Goal: Task Accomplishment & Management: Manage account settings

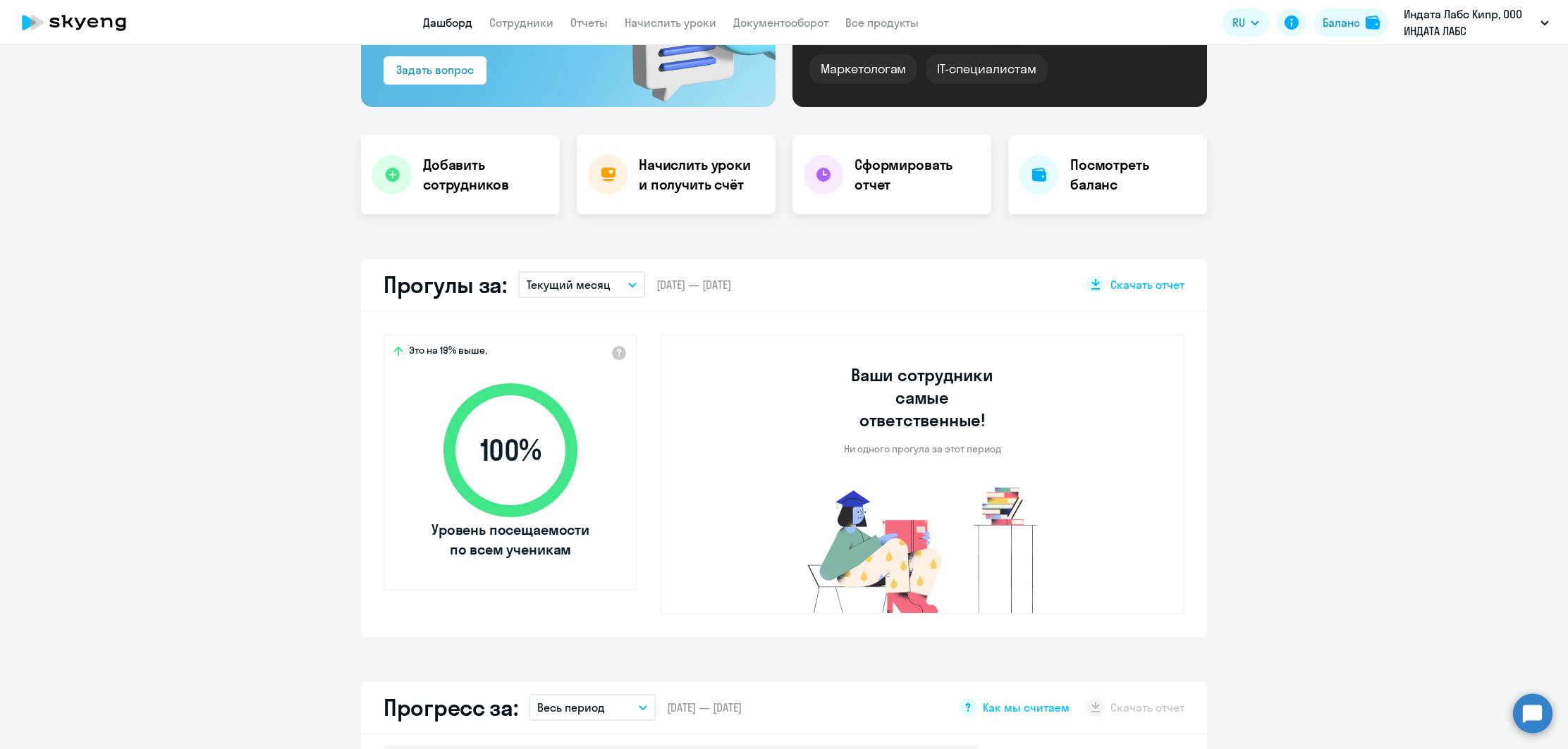
select select "30"
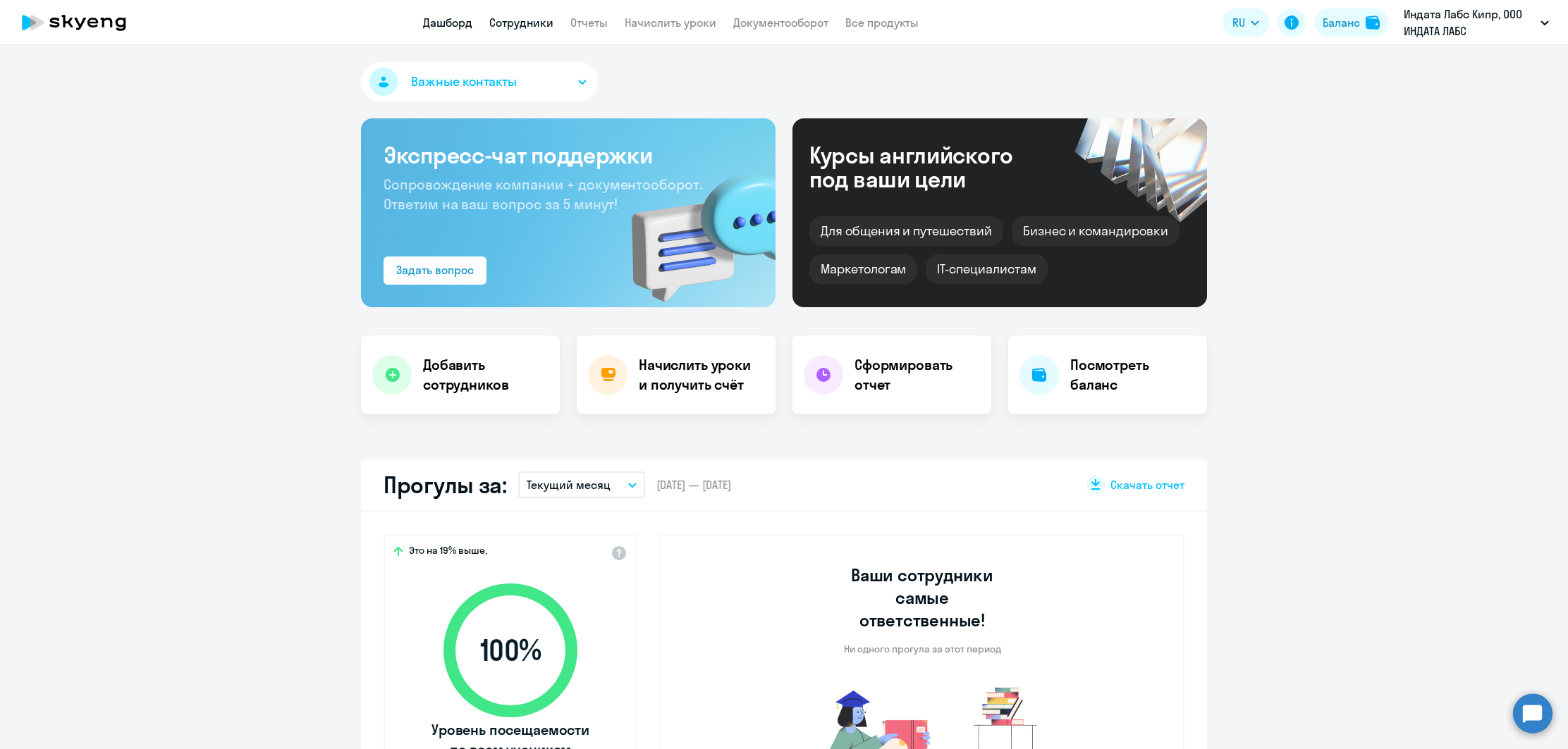
click at [533, 23] on link "Сотрудники" at bounding box center [521, 22] width 64 height 14
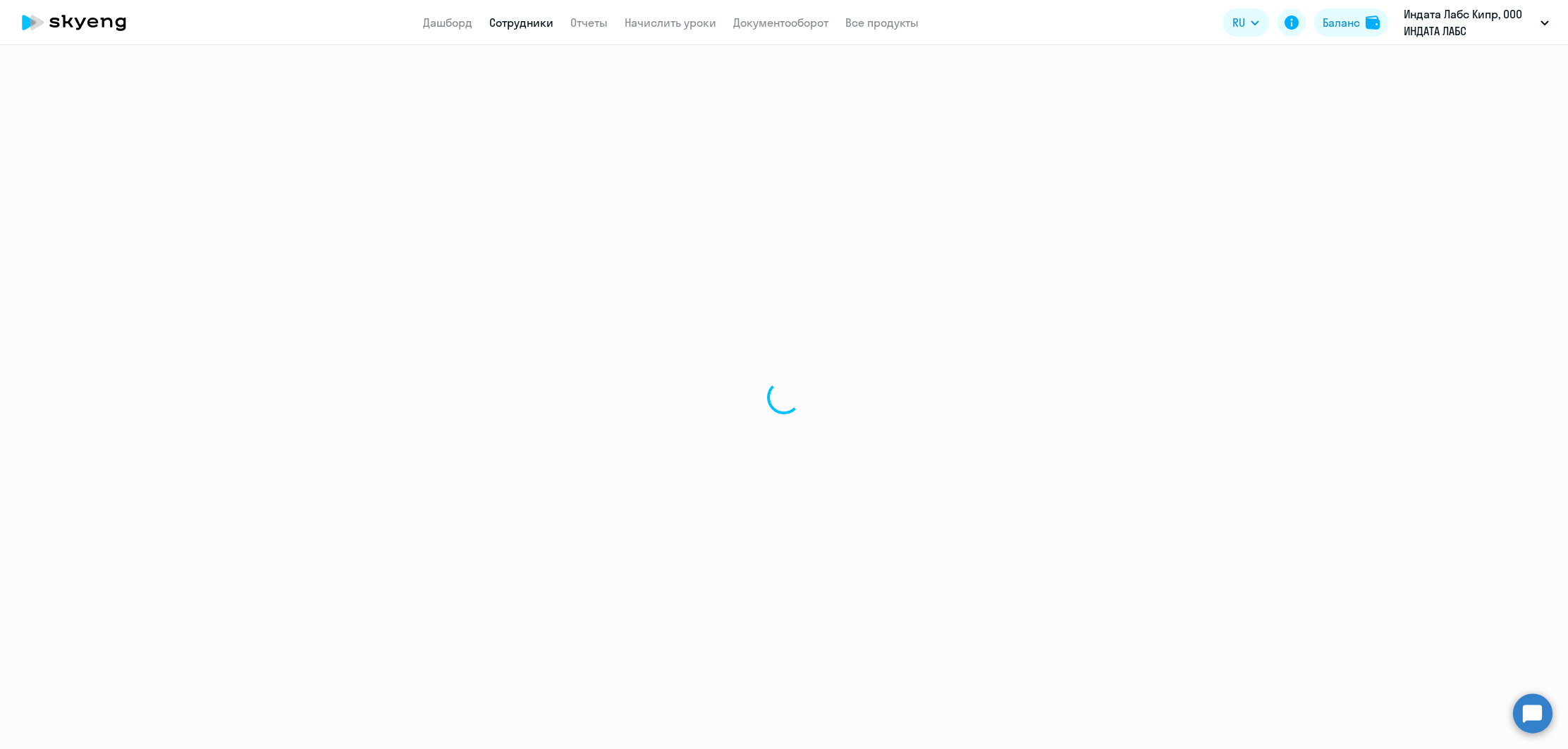
select select "30"
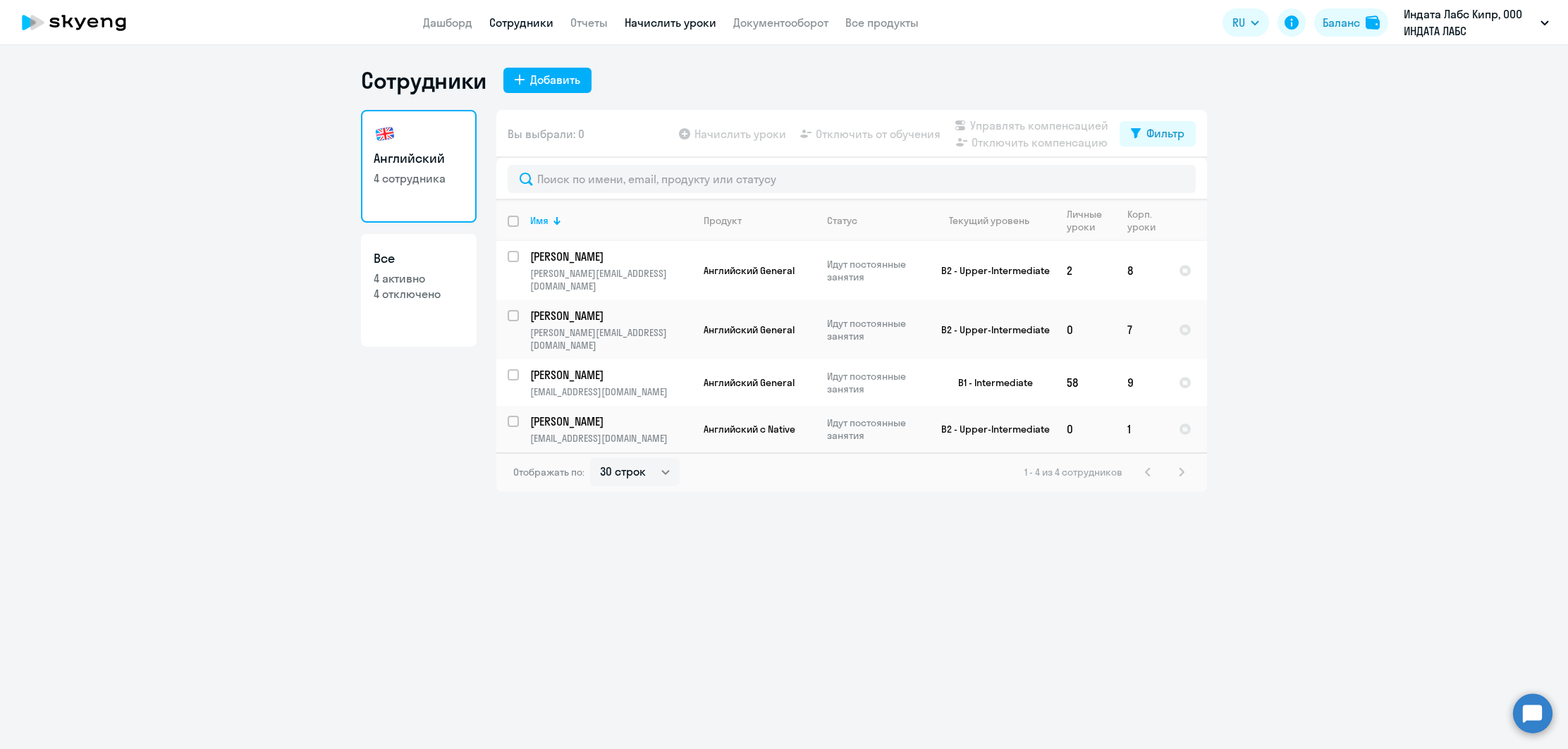
click at [670, 24] on link "Начислить уроки" at bounding box center [671, 22] width 92 height 14
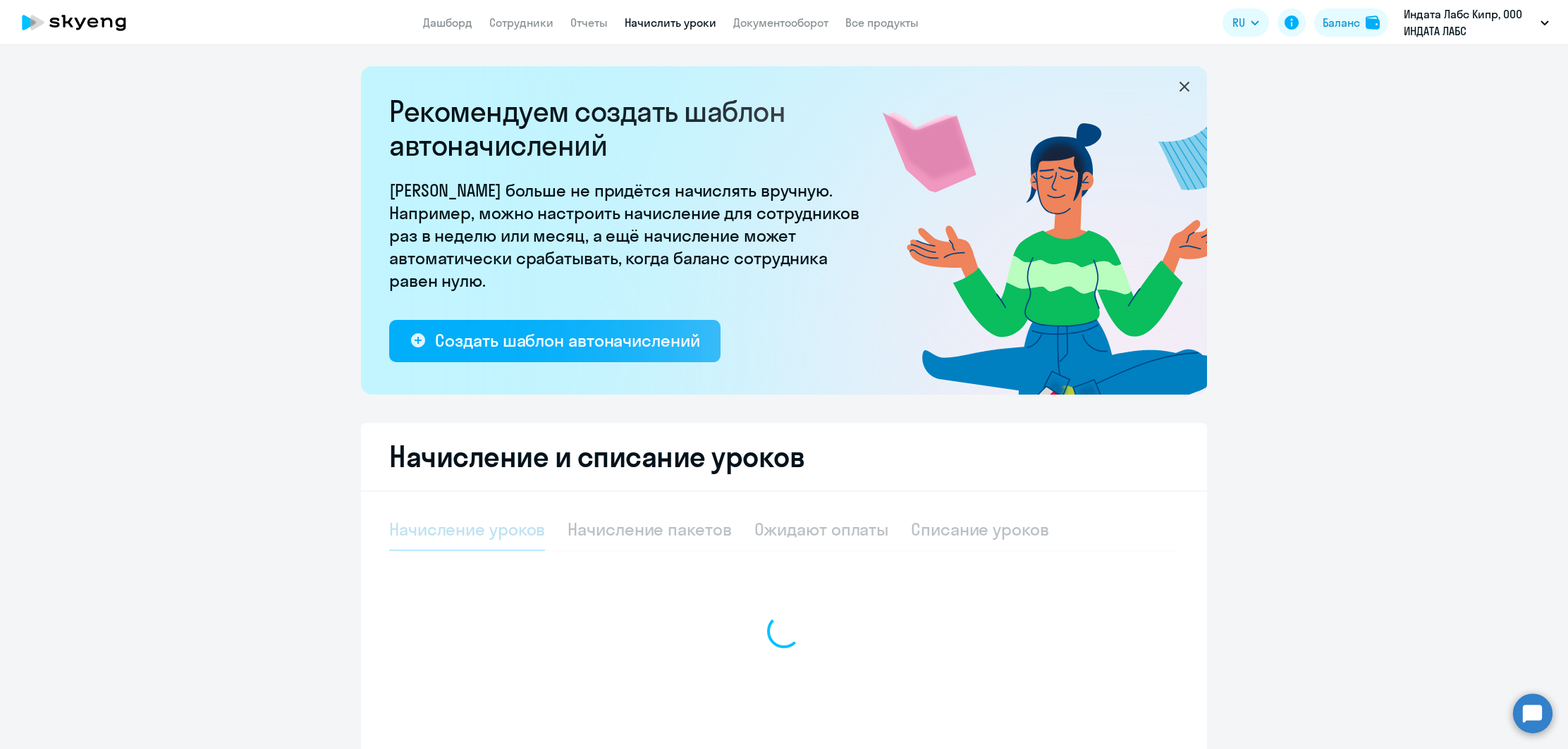
select select "10"
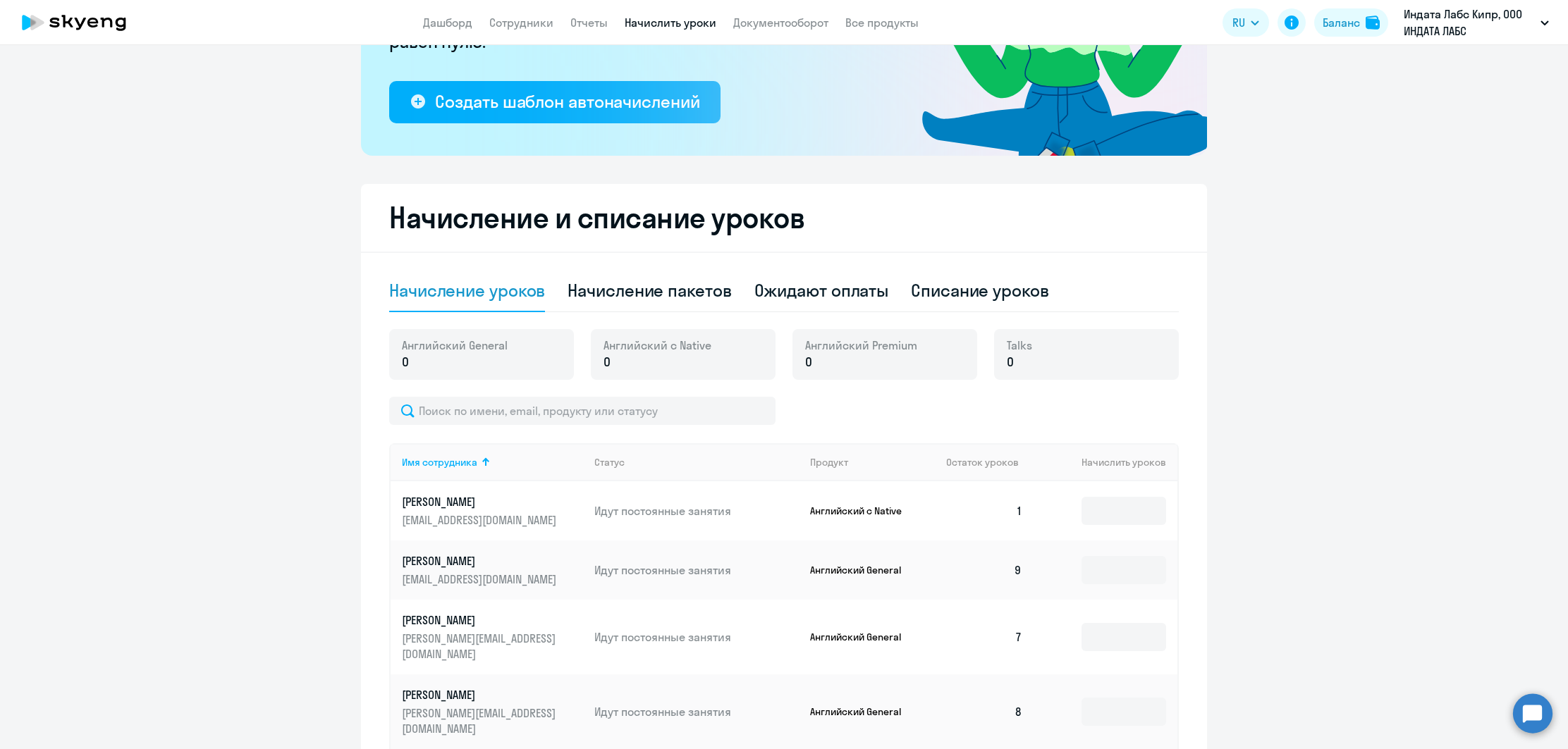
scroll to position [326, 0]
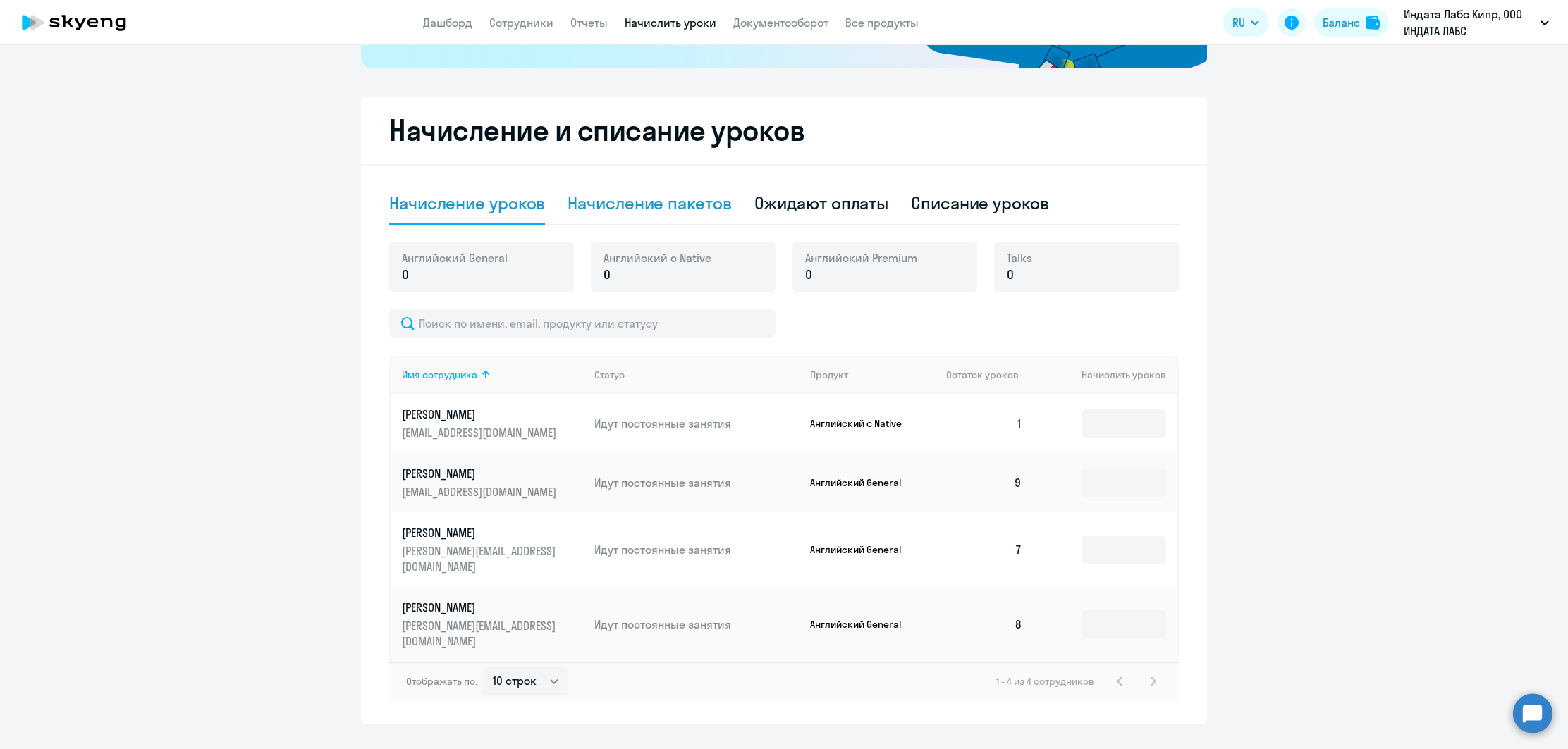
click at [598, 206] on div "Начисление пакетов" at bounding box center [649, 203] width 163 height 22
select select "10"
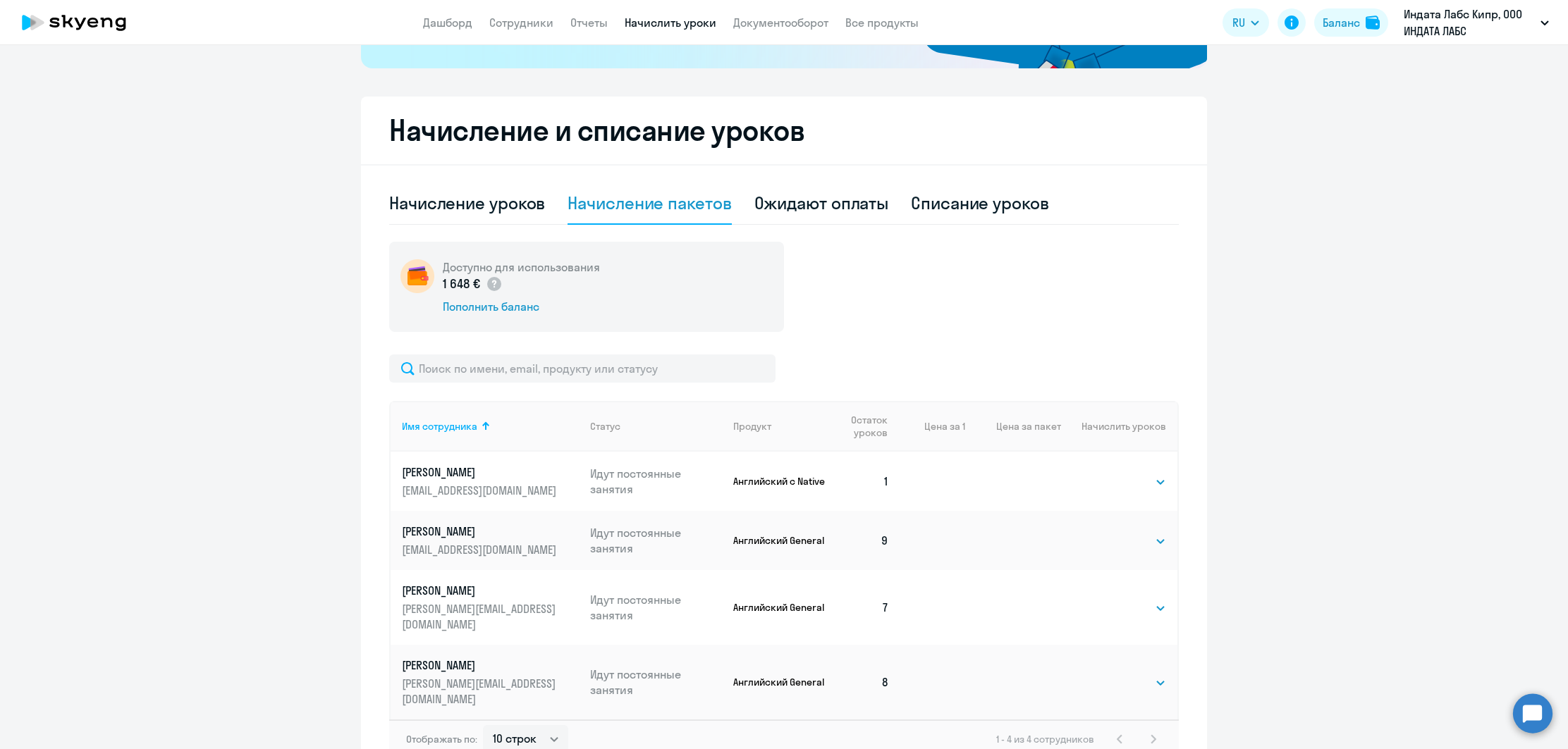
scroll to position [384, 0]
